Goal: Obtain resource: Obtain resource

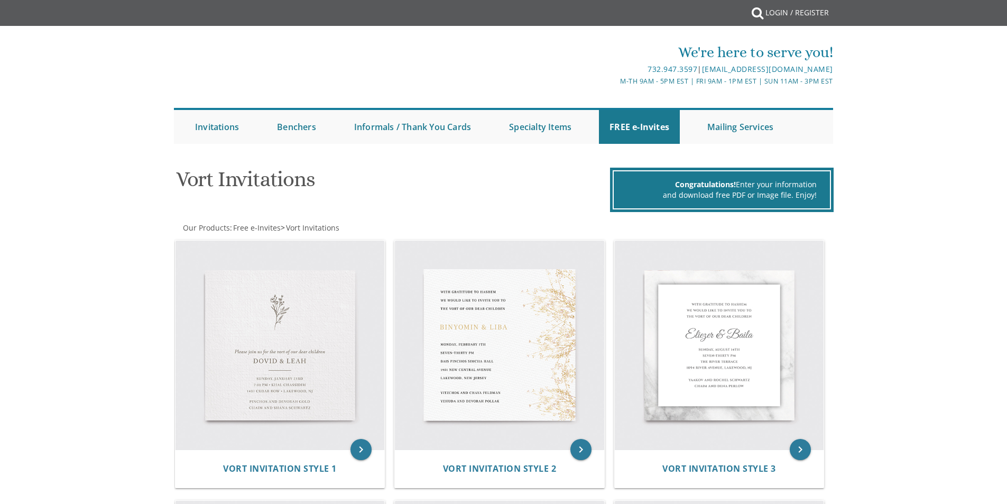
click at [640, 127] on link "FREE e-Invites" at bounding box center [639, 127] width 81 height 34
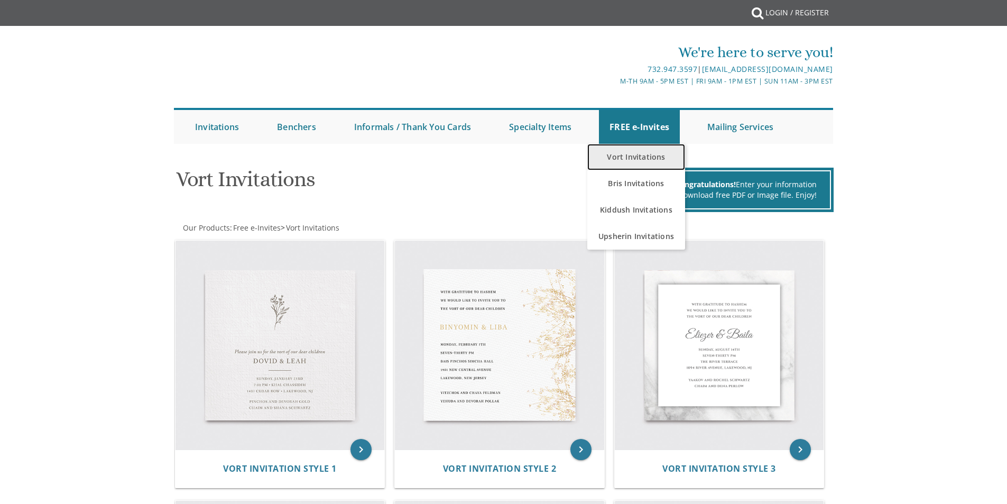
click at [637, 155] on link "Vort Invitations" at bounding box center [637, 157] width 98 height 26
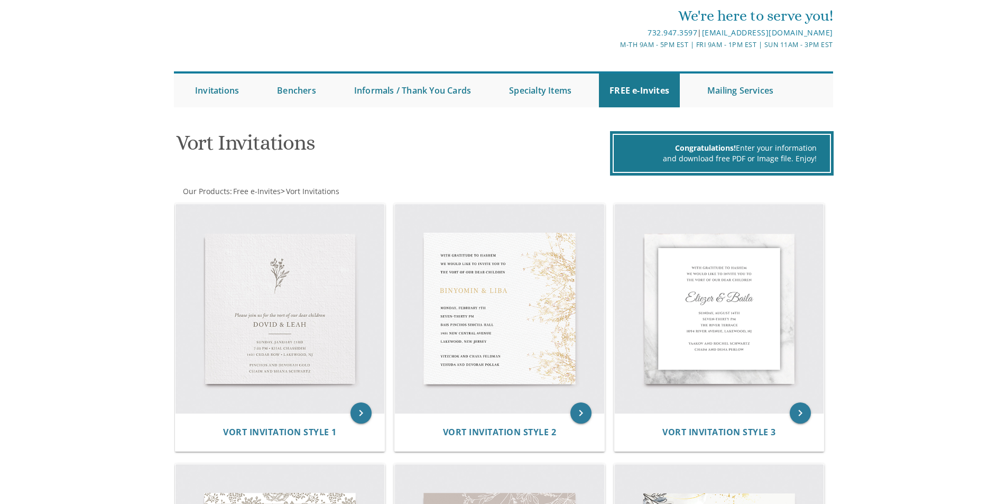
scroll to position [53, 0]
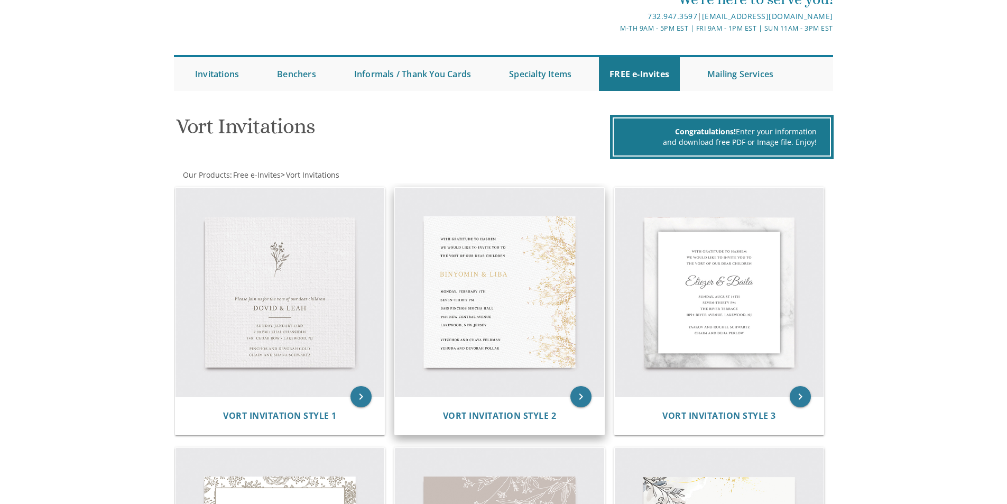
click at [522, 290] on img at bounding box center [499, 292] width 209 height 209
click at [583, 397] on icon "keyboard_arrow_right" at bounding box center [581, 396] width 21 height 21
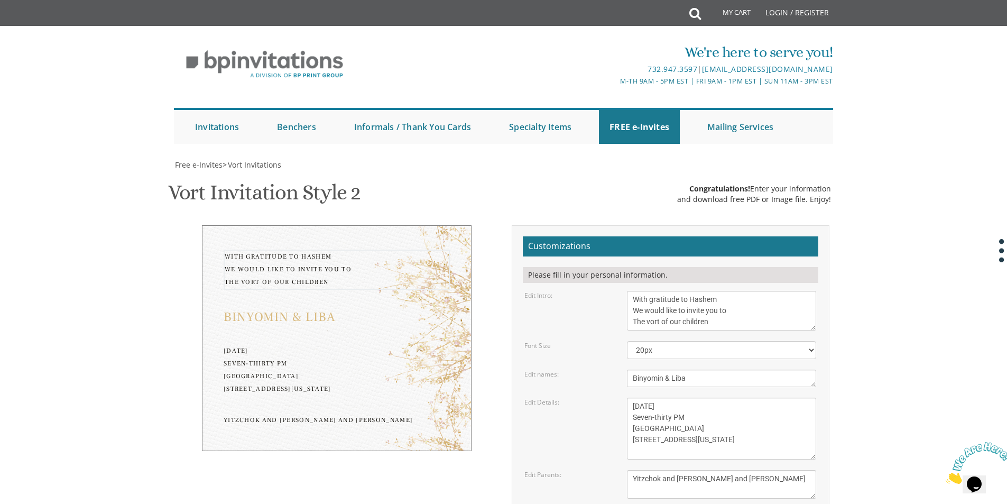
drag, startPoint x: 726, startPoint y: 222, endPoint x: 630, endPoint y: 190, distance: 101.0
click at [630, 291] on textarea "With gratitude to Hashem We would like to invite you to The vort of our children" at bounding box center [721, 311] width 189 height 40
type textarea "c"
type textarea "בין כסה לעשור ברב שבח והודאה לאדון העל הנני בזה להזמין את אחי ורעי לשמחת אירוסי…"
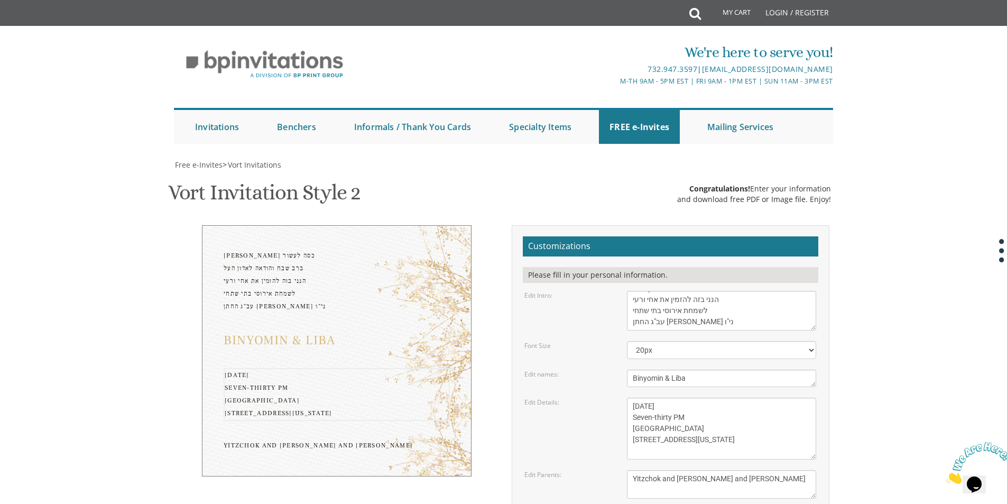
drag, startPoint x: 724, startPoint y: 348, endPoint x: 636, endPoint y: 299, distance: 101.1
click at [636, 398] on textarea "[DATE] Seven-thirty PM [GEOGRAPHIC_DATA] [STREET_ADDRESS][US_STATE]" at bounding box center [721, 429] width 189 height 62
type textarea "שתתקיים בעזהשי"ת ביום א' ו' אלול באלום שע"י בית יעקב דספרינג וואלי 11 Smolley D…"
drag, startPoint x: 736, startPoint y: 386, endPoint x: 627, endPoint y: 374, distance: 109.6
click at [627, 470] on textarea "Yitzchok and [PERSON_NAME] and [PERSON_NAME]" at bounding box center [721, 484] width 189 height 29
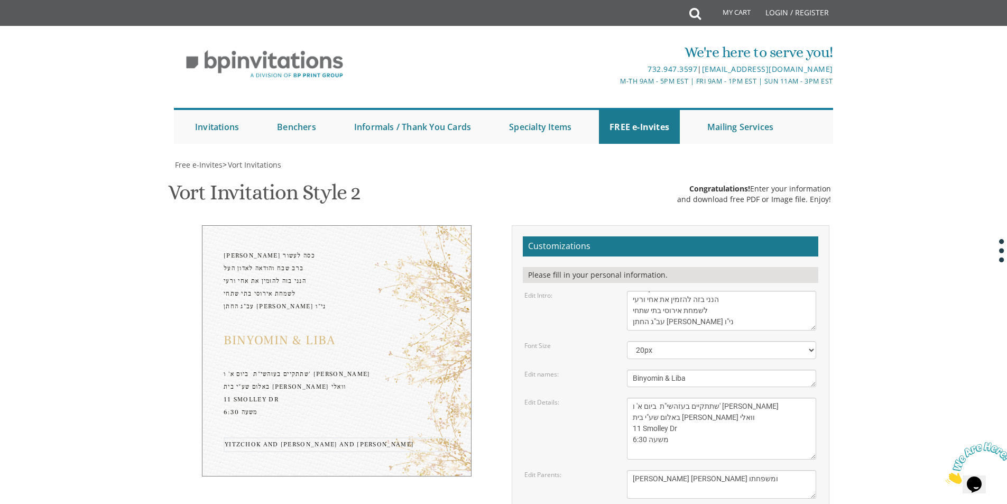
type textarea "[PERSON_NAME] [PERSON_NAME] ומשפחתו"
type input "[EMAIL_ADDRESS][DOMAIN_NAME]"
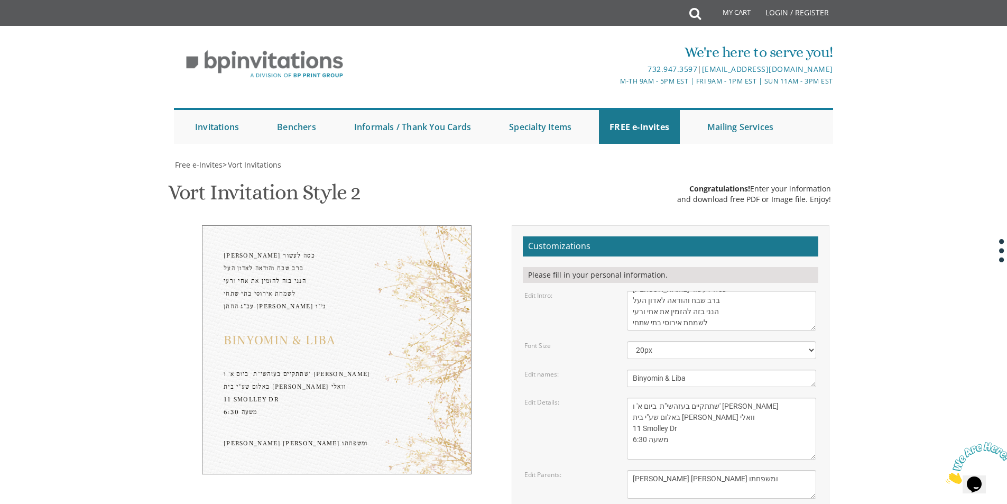
scroll to position [0, 0]
click at [636, 291] on textarea "With gratitude to Hashem We would like to invite you to The vort of our children" at bounding box center [721, 311] width 189 height 40
type textarea "בין כסה לעשור ברב שבח והודאה לאדון הכל הנני בזה להזמין את אחי ורעי לשמחת אירוסי…"
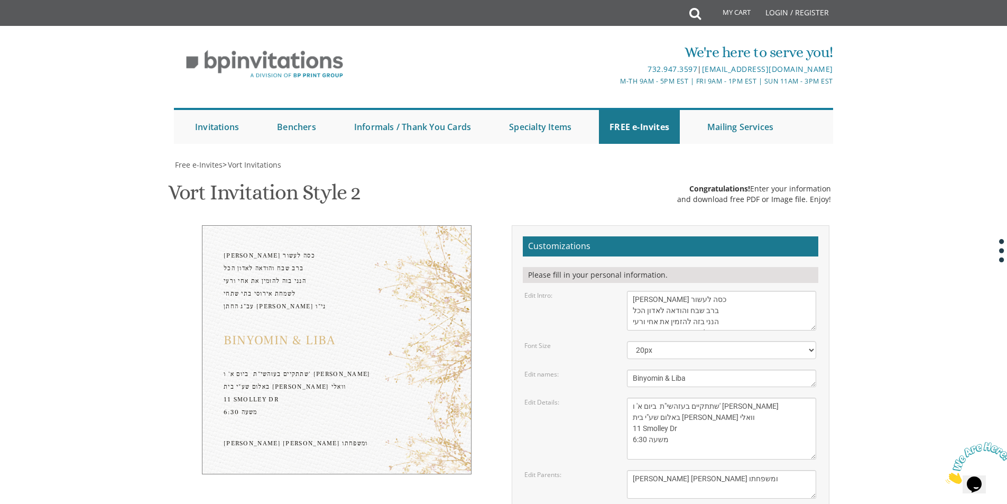
click at [685, 398] on textarea "[DATE] Seven-thirty PM [GEOGRAPHIC_DATA] [STREET_ADDRESS][US_STATE]" at bounding box center [721, 429] width 189 height 62
type textarea "שתתקיים בעזהשי"ת ביום א' ו' אלול באלום שע"י בית יעקב דספרינג וואלי 11 Smolley D…"
drag, startPoint x: 698, startPoint y: 277, endPoint x: 616, endPoint y: 287, distance: 82.1
click at [602, 292] on form "Customizations Please fill in your personal information. Edit Intro: With grati…" at bounding box center [671, 414] width 296 height 356
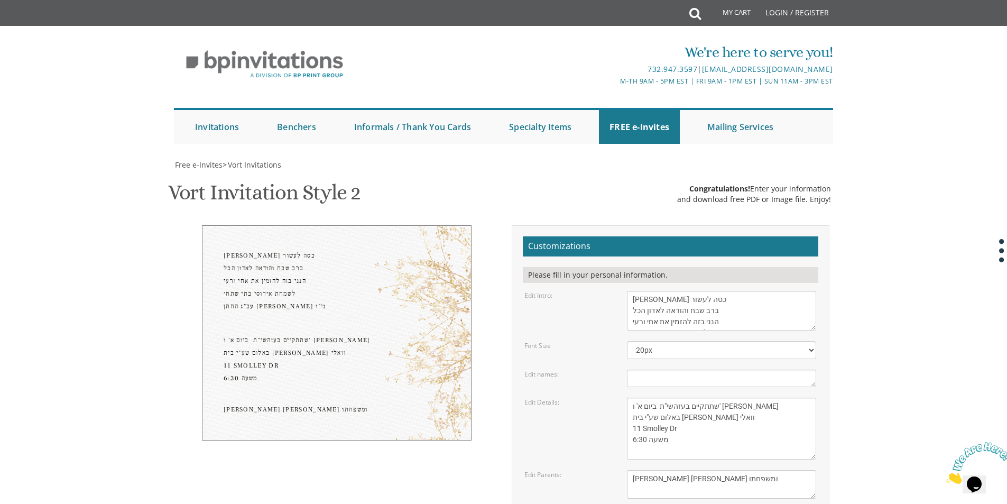
click at [730, 398] on textarea "[DATE] Seven-thirty PM [GEOGRAPHIC_DATA] [STREET_ADDRESS][US_STATE]" at bounding box center [721, 429] width 189 height 62
type textarea "שתתקיים בעזהשי"ת ביום א' ו' אלול באולם שע"י בית יעקב דספרינג וואלי 11 Smolley D…"
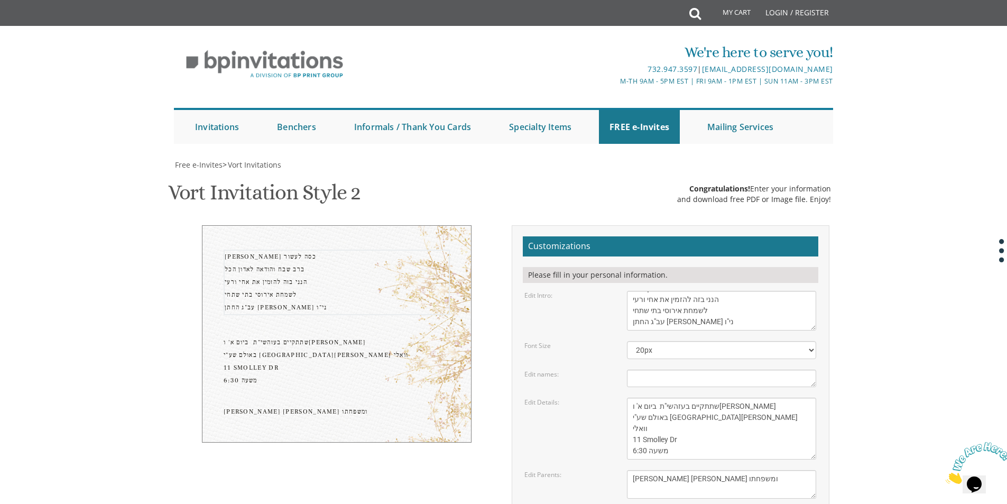
drag, startPoint x: 629, startPoint y: 60, endPoint x: 714, endPoint y: 63, distance: 84.7
click at [714, 291] on textarea "With gratitude to Hashem We would like to invite you to The vort of our children" at bounding box center [721, 311] width 189 height 40
drag, startPoint x: 631, startPoint y: 47, endPoint x: 714, endPoint y: 50, distance: 83.1
click at [714, 291] on textarea "With gratitude to Hashem We would like to invite you to The vort of our children" at bounding box center [721, 311] width 189 height 40
click at [918, 126] on body "My Cart Total: View Cart Item(s) Submit My Cart Total: View Cart Item(s) Login …" at bounding box center [503, 446] width 1007 height 892
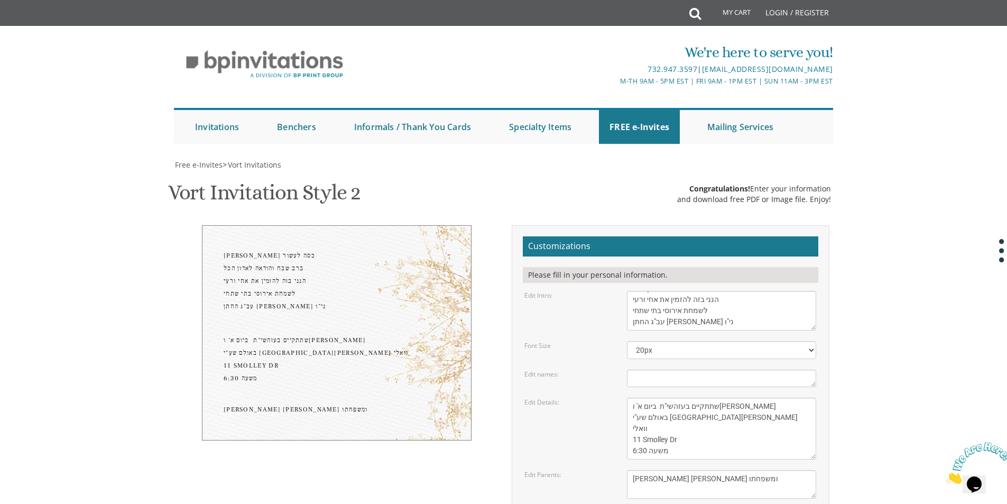
click at [810, 341] on select "20px 30px 40px 50px" at bounding box center [721, 350] width 189 height 18
select select "30px"
click at [627, 341] on select "20px 30px 40px 50px" at bounding box center [721, 350] width 189 height 18
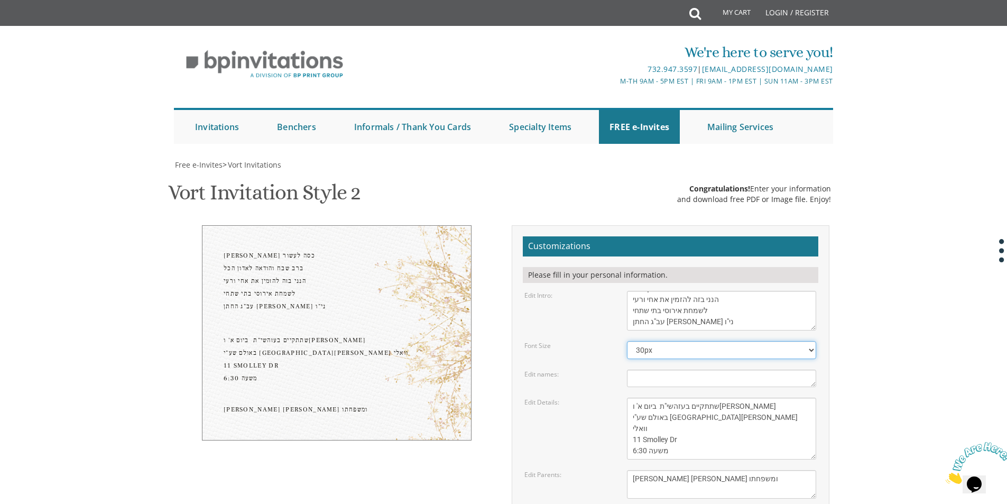
scroll to position [318, 0]
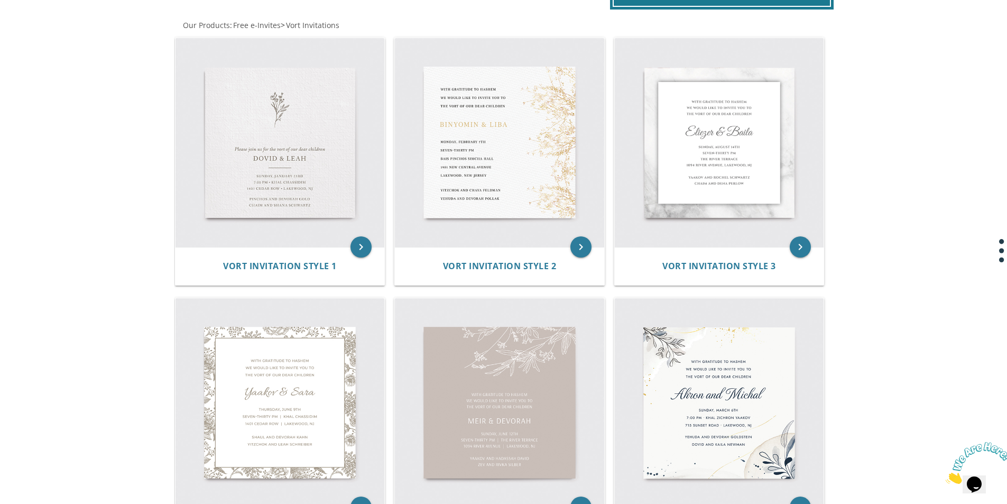
scroll to position [212, 0]
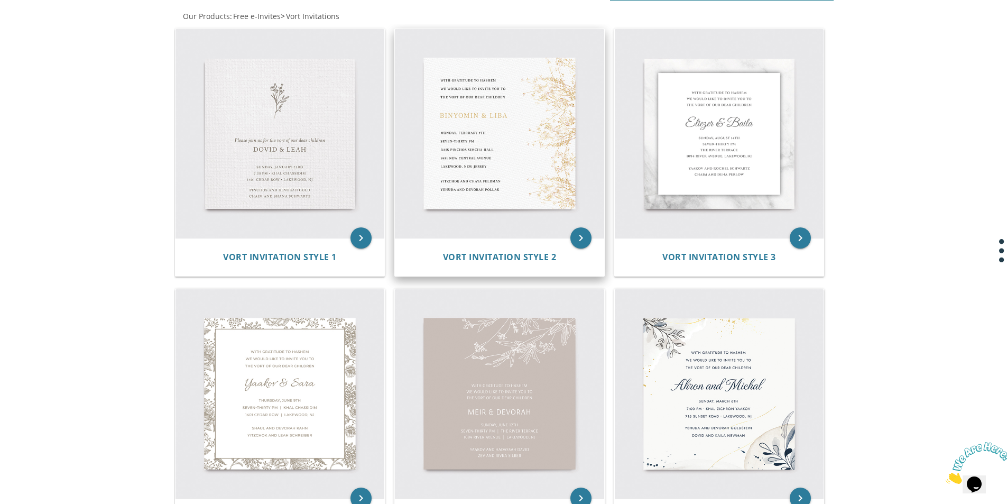
click at [504, 128] on img at bounding box center [499, 133] width 209 height 209
click at [577, 238] on icon "keyboard_arrow_right" at bounding box center [581, 237] width 21 height 21
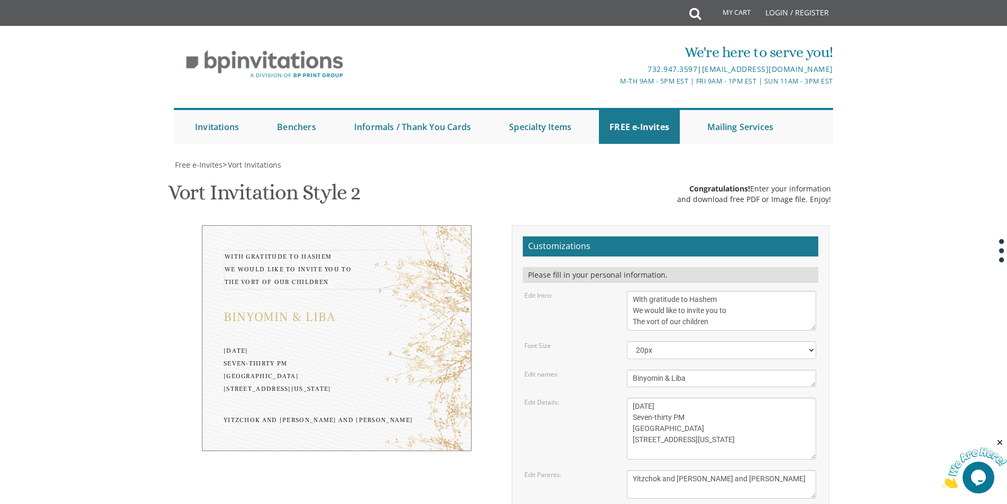
drag, startPoint x: 715, startPoint y: 223, endPoint x: 605, endPoint y: 191, distance: 114.6
click at [605, 291] on div "Edit Intro: With gratitude to Hashem We would like to invite you to The vort of…" at bounding box center [671, 311] width 308 height 40
type textarea "c"
type textarea "בין כסה לעשור תשפ"ו ברוב שבח והודאה לאדון הכל הנני בזה להזמין אחי ורעי לשמחת אי…"
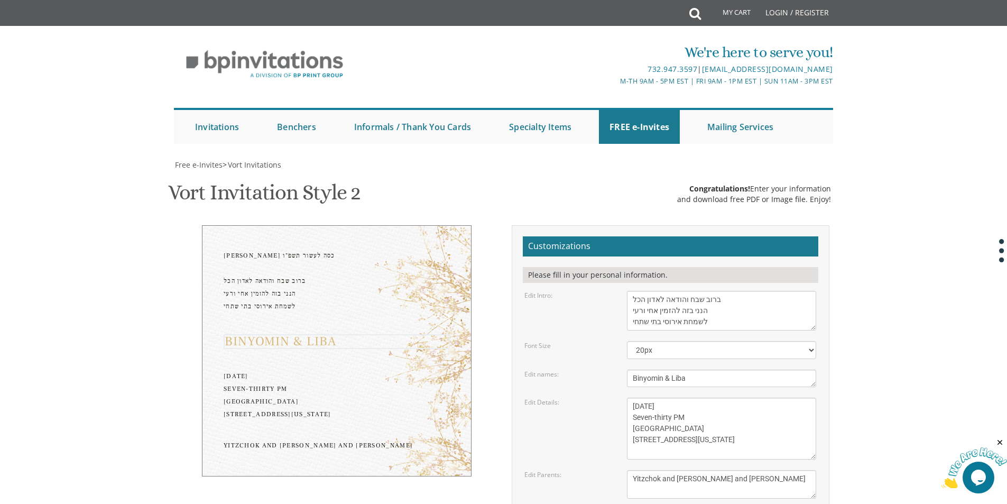
drag, startPoint x: 698, startPoint y: 272, endPoint x: 623, endPoint y: 269, distance: 74.1
click at [623, 370] on div "Binyomin & Liba" at bounding box center [721, 378] width 205 height 17
type textarea "ר"
click at [632, 291] on textarea "With gratitude to Hashem We would like to invite you to The vort of our children" at bounding box center [721, 311] width 189 height 40
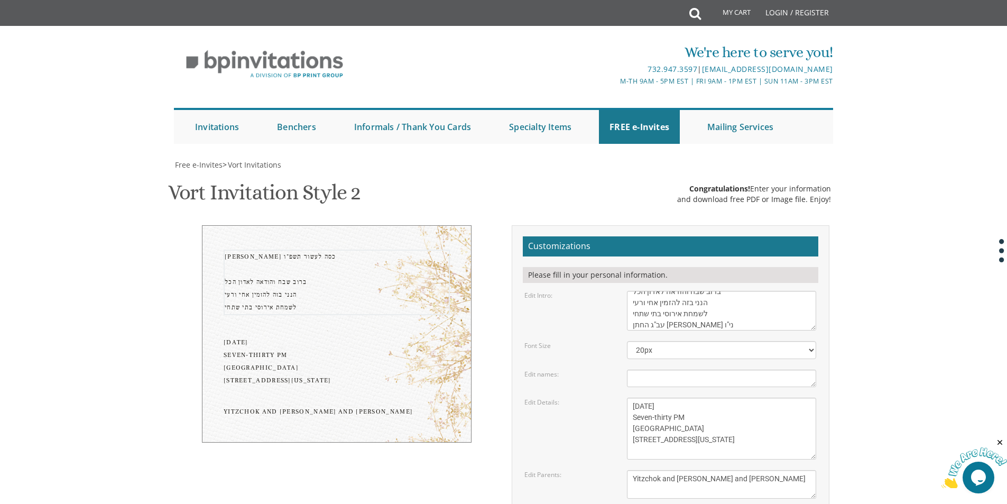
scroll to position [41, 0]
type textarea "בין כסה לעשור תשפ"ו ברוב שבח והודאה לאדון הכל הנני בזה להזמין אחי ורעי לשמחת אי…"
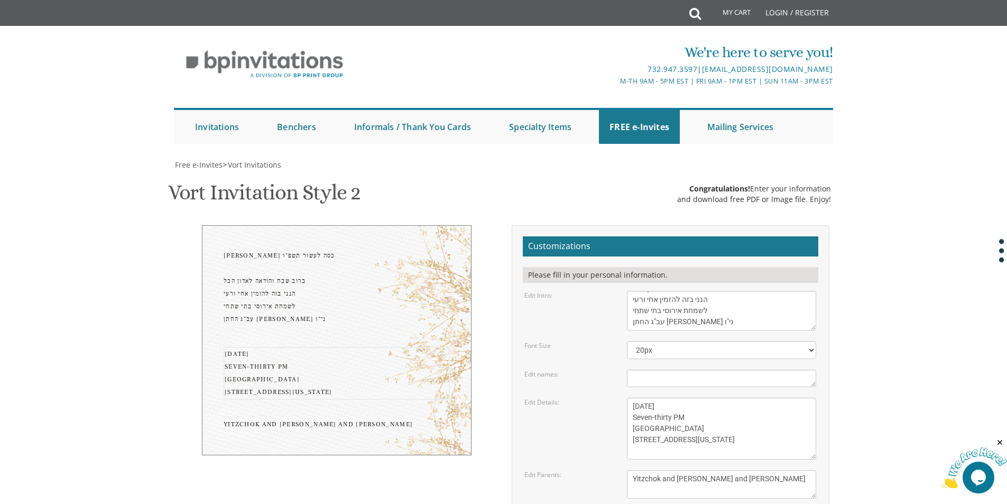
drag, startPoint x: 721, startPoint y: 349, endPoint x: 630, endPoint y: 292, distance: 107.1
click at [630, 398] on textarea "[DATE] Seven-thirty PM [GEOGRAPHIC_DATA] [STREET_ADDRESS][US_STATE]" at bounding box center [721, 429] width 189 height 62
type textarea "שתתקיים בעזהשי"ת ביום א' ו[PERSON_NAME] באולם שע"י [GEOGRAPHIC_DATA][PERSON_NAM…"
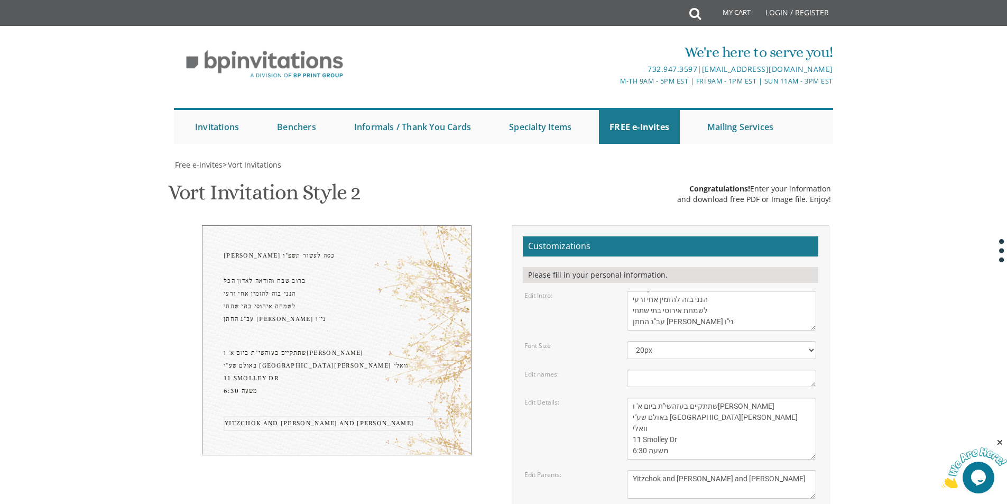
drag, startPoint x: 742, startPoint y: 388, endPoint x: 605, endPoint y: 363, distance: 139.8
click at [605, 363] on form "Customizations Please fill in your personal information. Edit Intro: With grati…" at bounding box center [671, 414] width 296 height 356
type textarea "[PERSON_NAME] [PERSON_NAME] ומשפחתו"
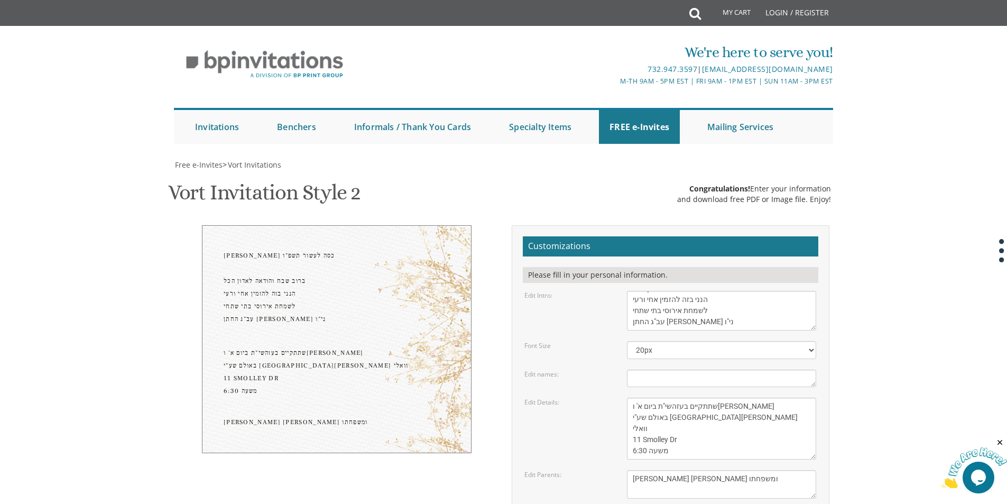
type input "[EMAIL_ADDRESS][DOMAIN_NAME]"
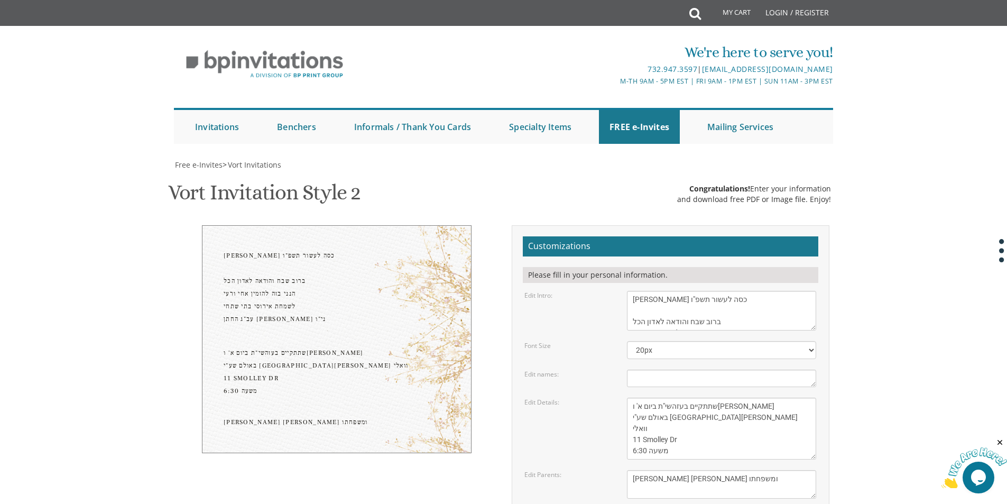
scroll to position [53, 0]
click at [329, 264] on div "בין כסה לעשור תשפ"ו ברוב שבח והודאה לאדון הכל הנני בזה להזמין אחי ורעי לשמחת אי…" at bounding box center [337, 288] width 226 height 76
click at [329, 256] on div "בין כסה לעשור תשפ"ו ברוב שבח והודאה לאדון הכל הנני בזה להזמין אחי ורעי לשמחת אי…" at bounding box center [337, 288] width 226 height 76
click at [630, 291] on textarea "With gratitude to Hashem We would like to invite you to The vort of our children" at bounding box center [721, 311] width 189 height 40
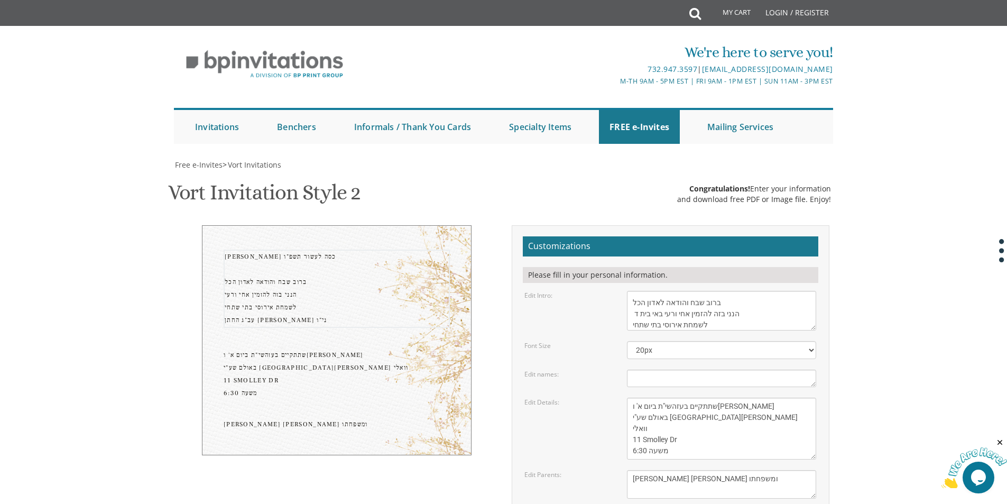
scroll to position [264, 0]
type textarea "בין כסה לעשור תשפ"ו ברוב שבח והודאה לאדון הכל הנני בזה להזמין אחי ורעי באי בית …"
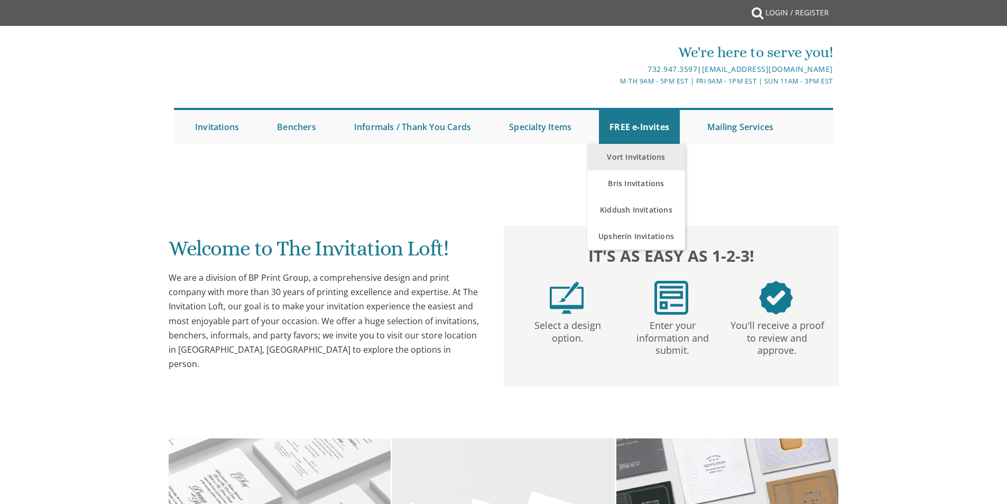
click at [646, 157] on link "Vort Invitations" at bounding box center [637, 157] width 98 height 26
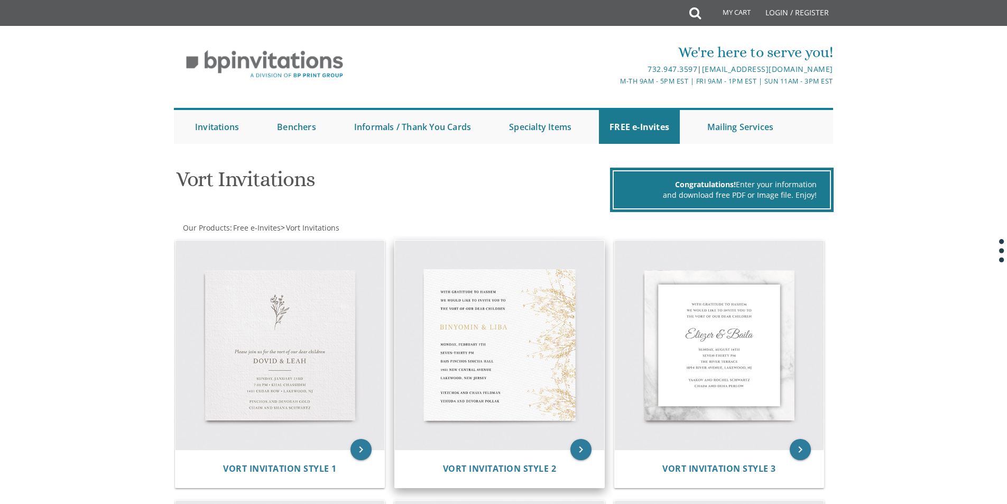
click at [525, 354] on img at bounding box center [499, 345] width 209 height 209
click at [584, 456] on icon "keyboard_arrow_right" at bounding box center [581, 449] width 21 height 21
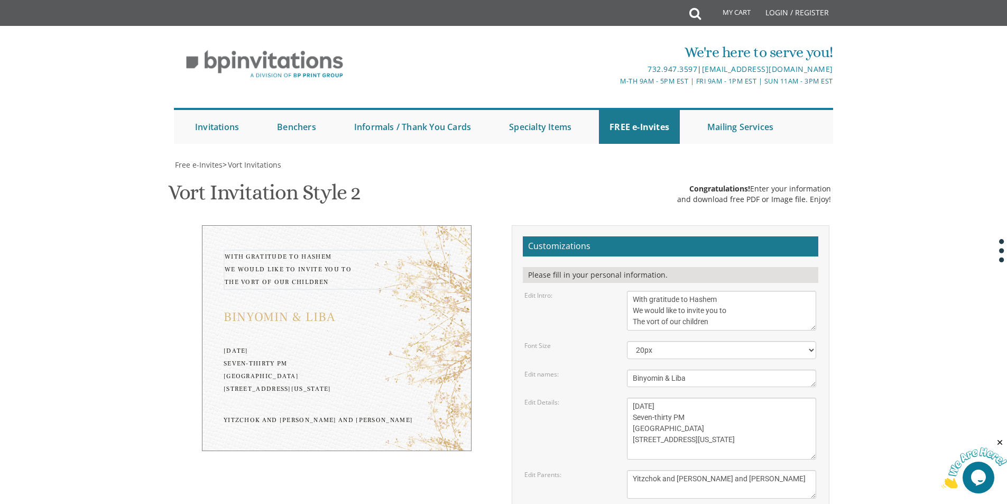
drag, startPoint x: 741, startPoint y: 326, endPoint x: 625, endPoint y: 296, distance: 120.2
click at [625, 296] on div "With gratitude to Hashem We would like to invite you to The vort of our children" at bounding box center [721, 311] width 205 height 40
type textarea "[PERSON_NAME] כסה לעשור ברב שבח והודאה לאדון הכל הנני בזה להזמין את אחי ורעי בא…"
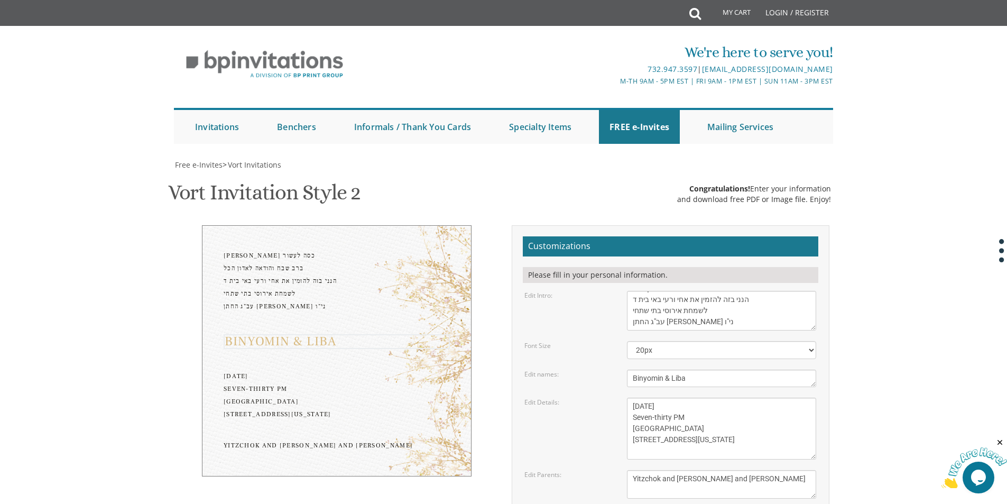
click at [707, 378] on textarea "Binyomin & Liba" at bounding box center [721, 378] width 189 height 17
drag, startPoint x: 707, startPoint y: 378, endPoint x: 622, endPoint y: 380, distance: 85.2
click at [622, 380] on div "Binyomin & Liba" at bounding box center [721, 378] width 205 height 17
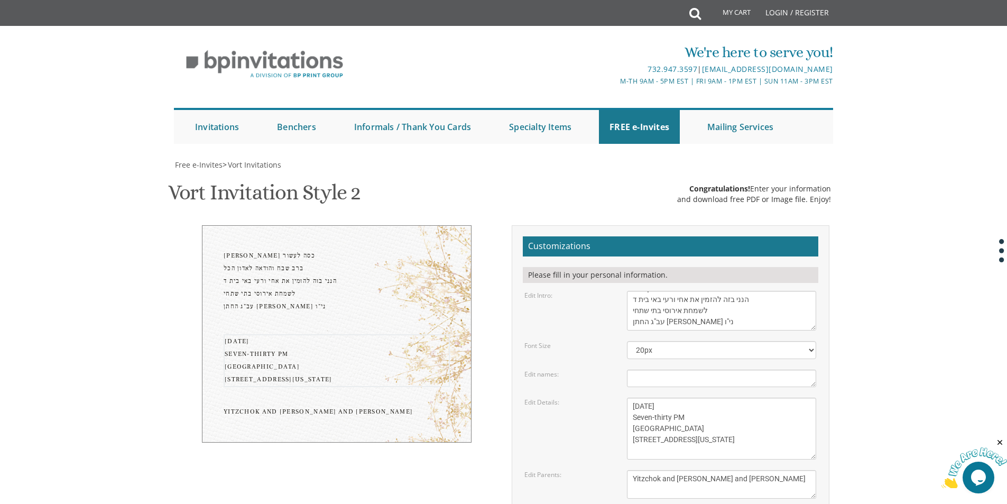
drag, startPoint x: 726, startPoint y: 449, endPoint x: 635, endPoint y: 392, distance: 107.7
click at [635, 386] on form "Customizations Please fill in your personal information. Edit Intro: With grati…" at bounding box center [671, 414] width 296 height 356
drag, startPoint x: 733, startPoint y: 489, endPoint x: 624, endPoint y: 456, distance: 114.4
click at [613, 464] on form "Customizations Please fill in your personal information. Edit Intro: With grati…" at bounding box center [671, 414] width 296 height 356
type textarea "ע"
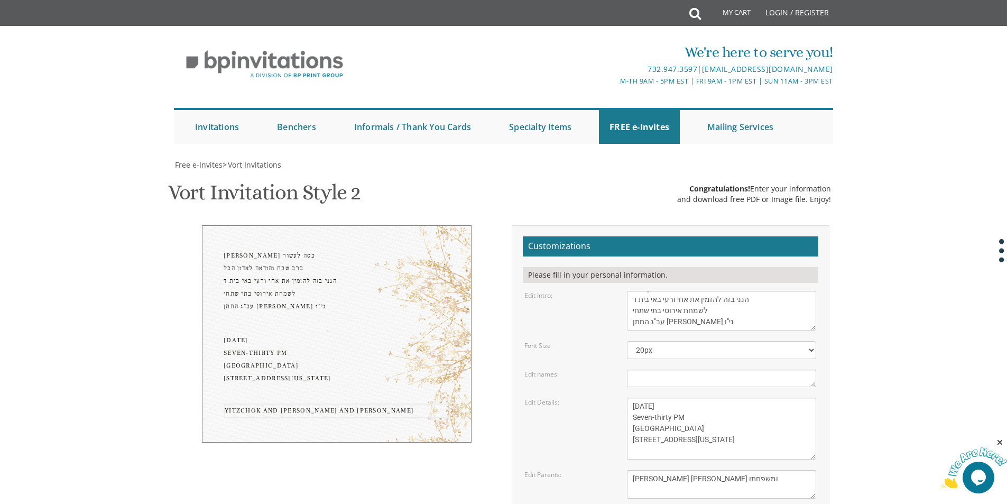
type textarea "[PERSON_NAME] [PERSON_NAME] ומשפחתו"
drag, startPoint x: 746, startPoint y: 454, endPoint x: 597, endPoint y: 403, distance: 157.4
click at [597, 403] on div "Edit Details: [DATE] Seven-thirty PM [GEOGRAPHIC_DATA] [STREET_ADDRESS][US_STAT…" at bounding box center [671, 429] width 308 height 62
type textarea "שתתקיים בעזהשי"ת ביום א' ו[PERSON_NAME] באולם שע"י [GEOGRAPHIC_DATA][PERSON_NAM…"
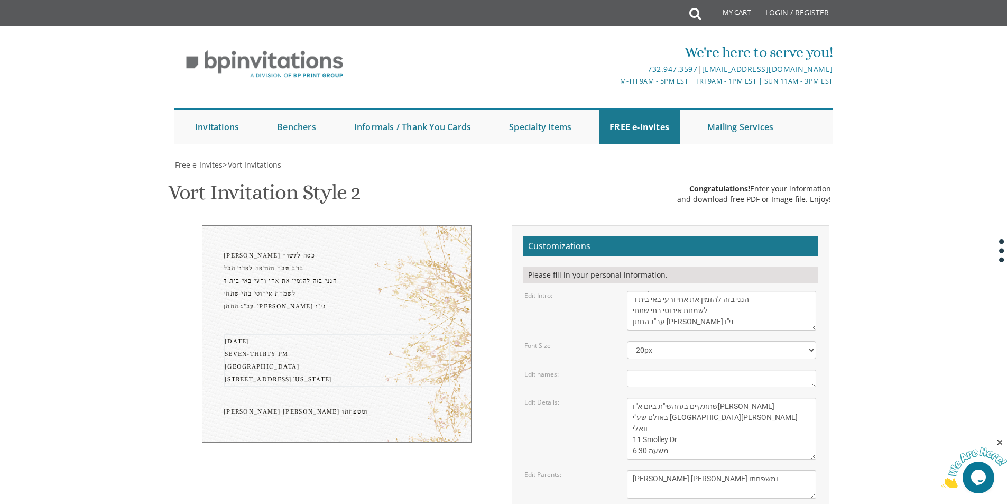
type input "ב"
type input "[EMAIL_ADDRESS][DOMAIN_NAME]"
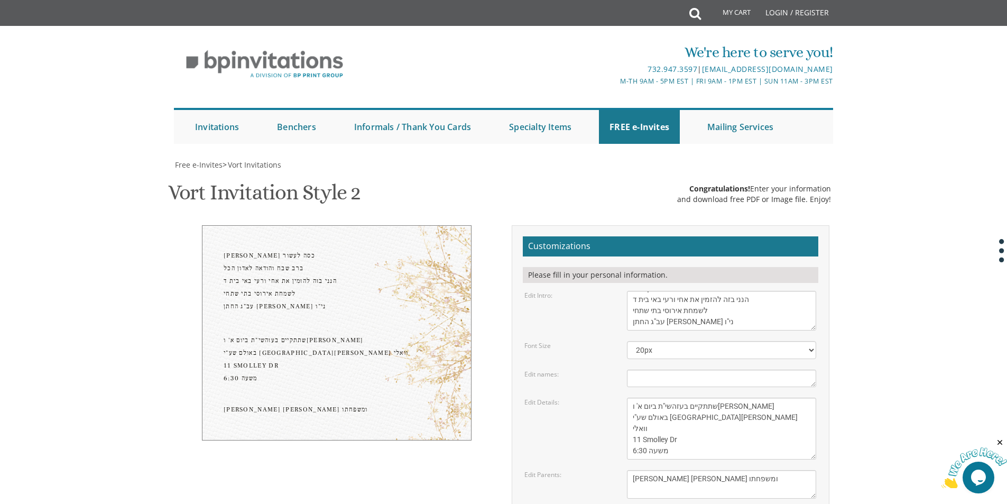
click at [631, 301] on textarea "With gratitude to Hashem We would like to invite you to The vort of our children" at bounding box center [721, 311] width 189 height 40
click at [713, 346] on select "20px 30px 40px 50px" at bounding box center [721, 350] width 189 height 18
click at [733, 310] on textarea "With gratitude to Hashem We would like to invite you to The vort of our children" at bounding box center [721, 311] width 189 height 40
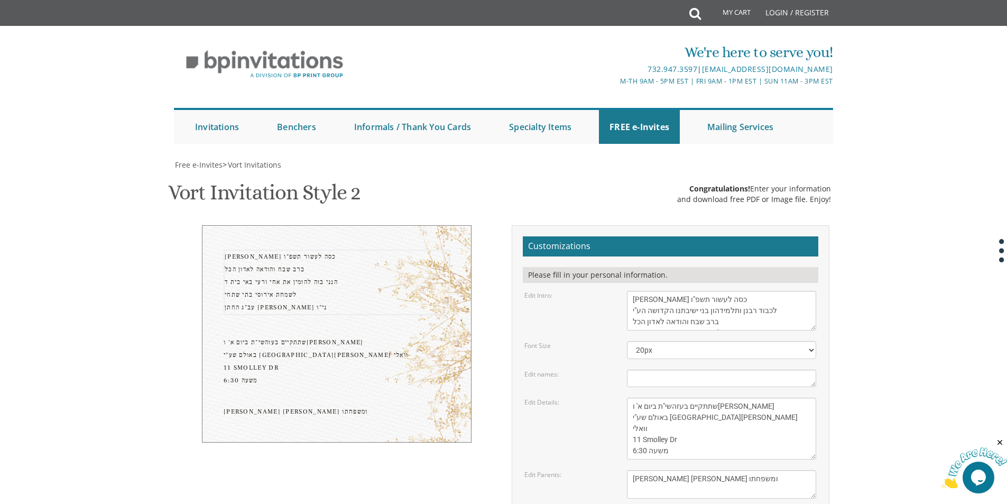
click at [747, 397] on form "Customizations Please fill in your personal information. Edit Intro: With grati…" at bounding box center [671, 414] width 296 height 356
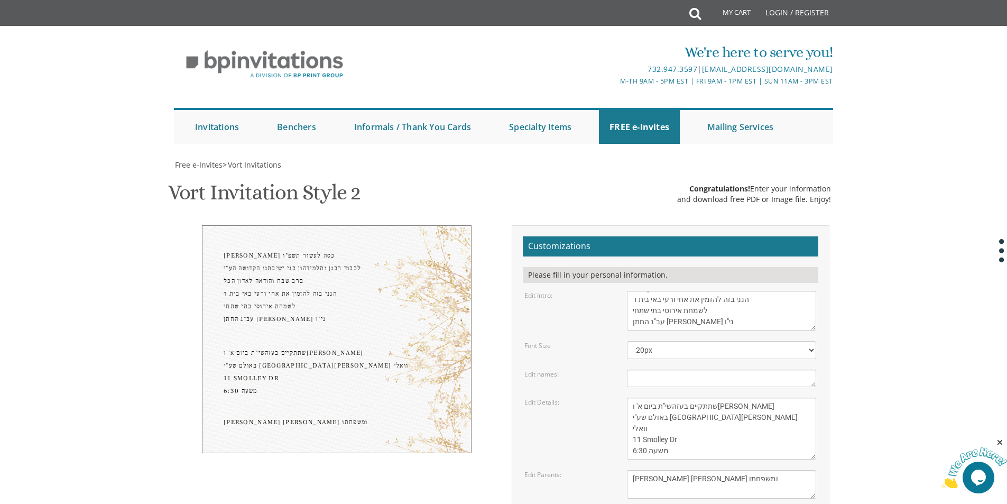
scroll to position [53, 0]
click at [724, 313] on textarea "With gratitude to Hashem We would like to invite you to The vort of our children" at bounding box center [721, 311] width 189 height 40
click at [727, 298] on textarea "With gratitude to Hashem We would like to invite you to The vort of our children" at bounding box center [721, 311] width 189 height 40
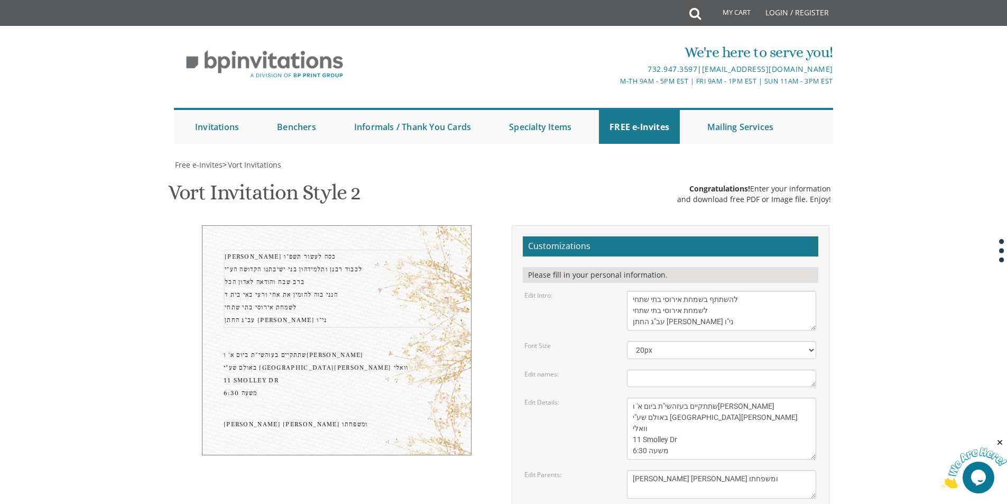
drag, startPoint x: 727, startPoint y: 310, endPoint x: 631, endPoint y: 319, distance: 95.6
click at [631, 319] on textarea "With gratitude to Hashem We would like to invite you to The vort of our children" at bounding box center [721, 311] width 189 height 40
drag, startPoint x: 704, startPoint y: 312, endPoint x: 634, endPoint y: 322, distance: 70.5
click at [634, 322] on textarea "With gratitude to Hashem We would like to invite you to The vort of our children" at bounding box center [721, 311] width 189 height 40
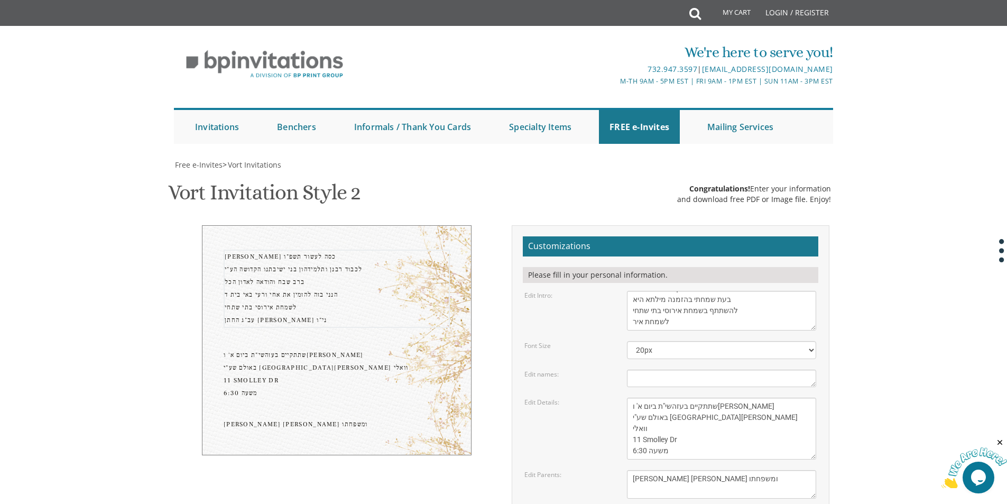
drag, startPoint x: 680, startPoint y: 324, endPoint x: 631, endPoint y: 324, distance: 49.2
click at [631, 324] on textarea "With gratitude to Hashem We would like to invite you to The vort of our children" at bounding box center [721, 311] width 189 height 40
type textarea "[PERSON_NAME] כסה לעשור תשפ"ו לכבוד רבנן ותלמידהון בני ישיבתנו הקדושה הע"י ברב …"
